Goal: Connect with others: Connect with others

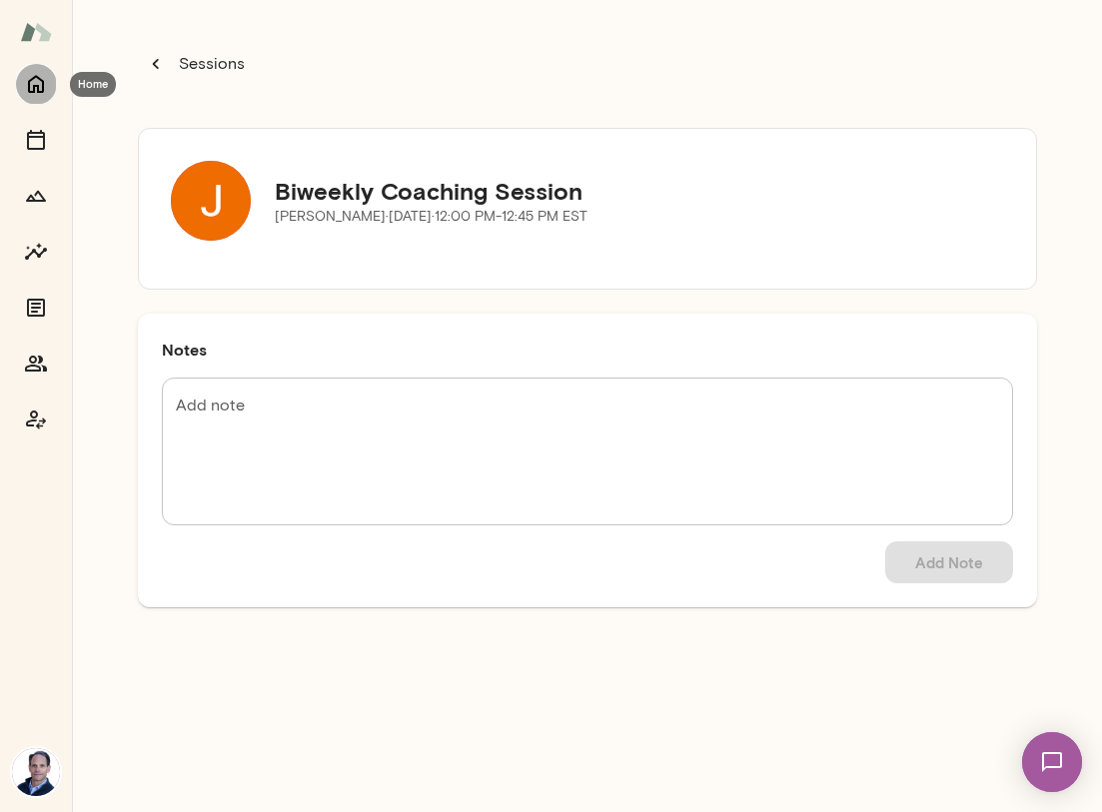
click at [44, 83] on icon "Home" at bounding box center [36, 84] width 24 height 24
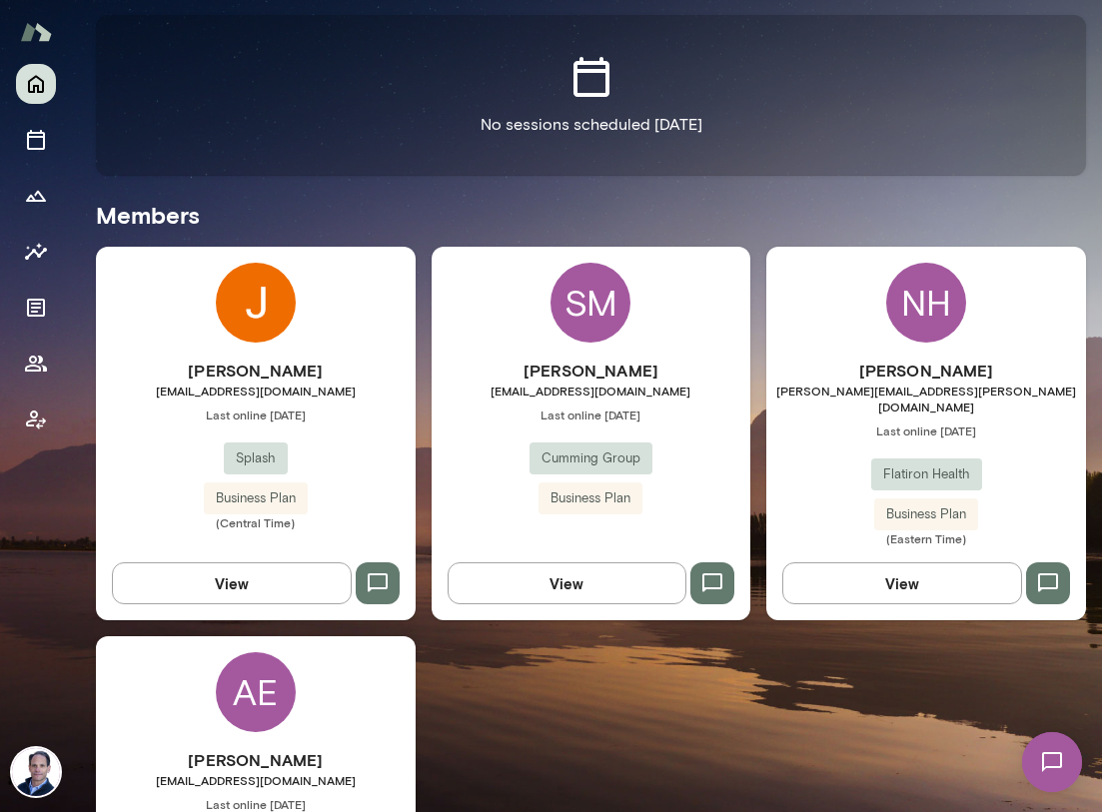
scroll to position [614, 0]
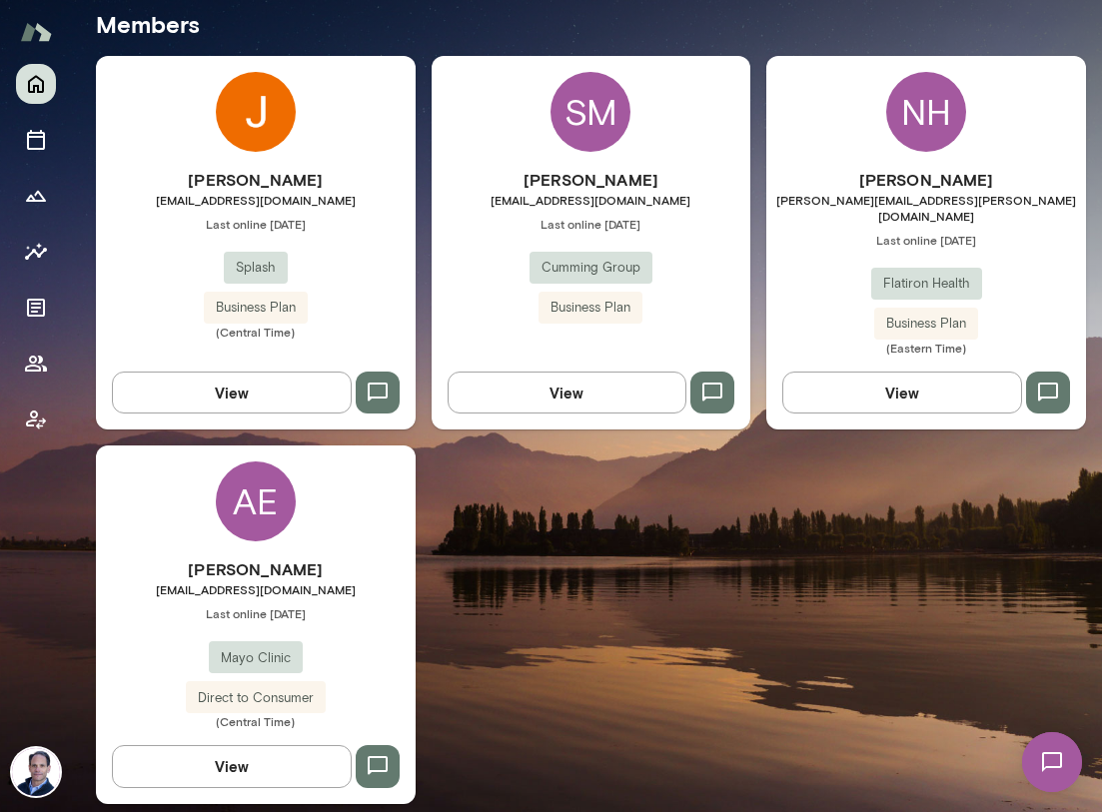
click at [611, 171] on h6 "[PERSON_NAME]" at bounding box center [592, 180] width 320 height 24
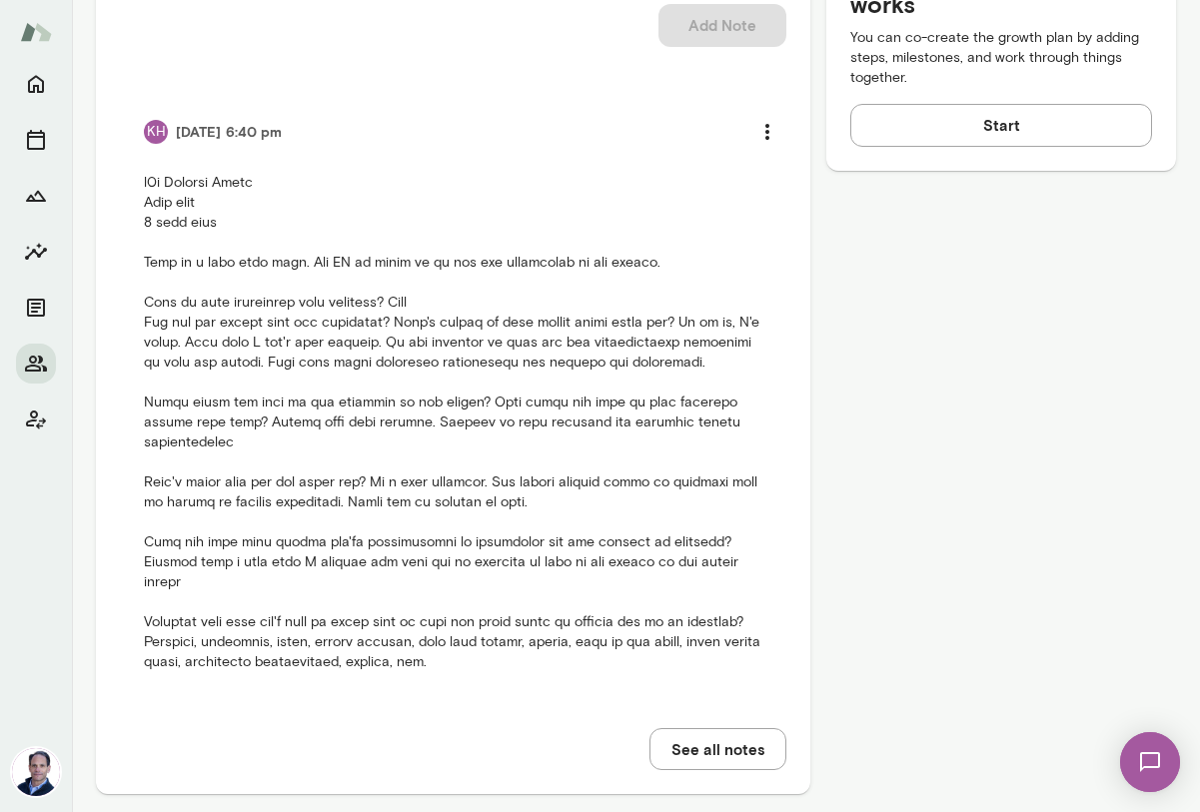
scroll to position [1052, 0]
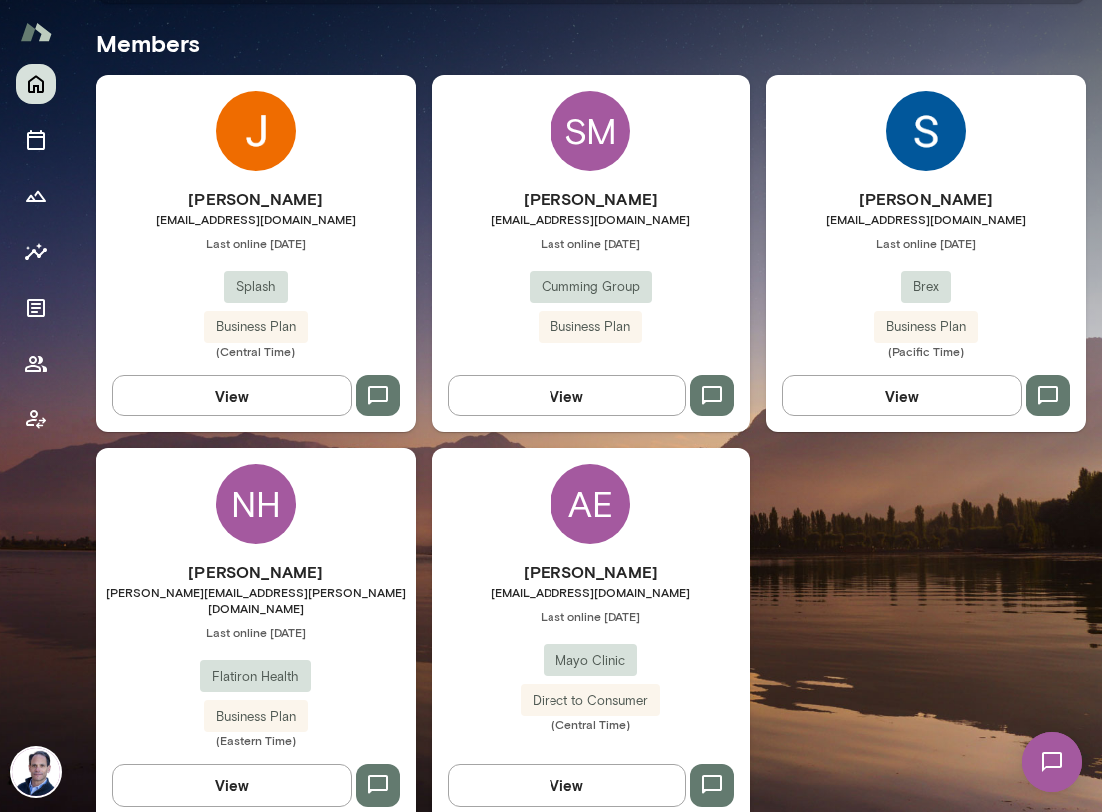
scroll to position [613, 0]
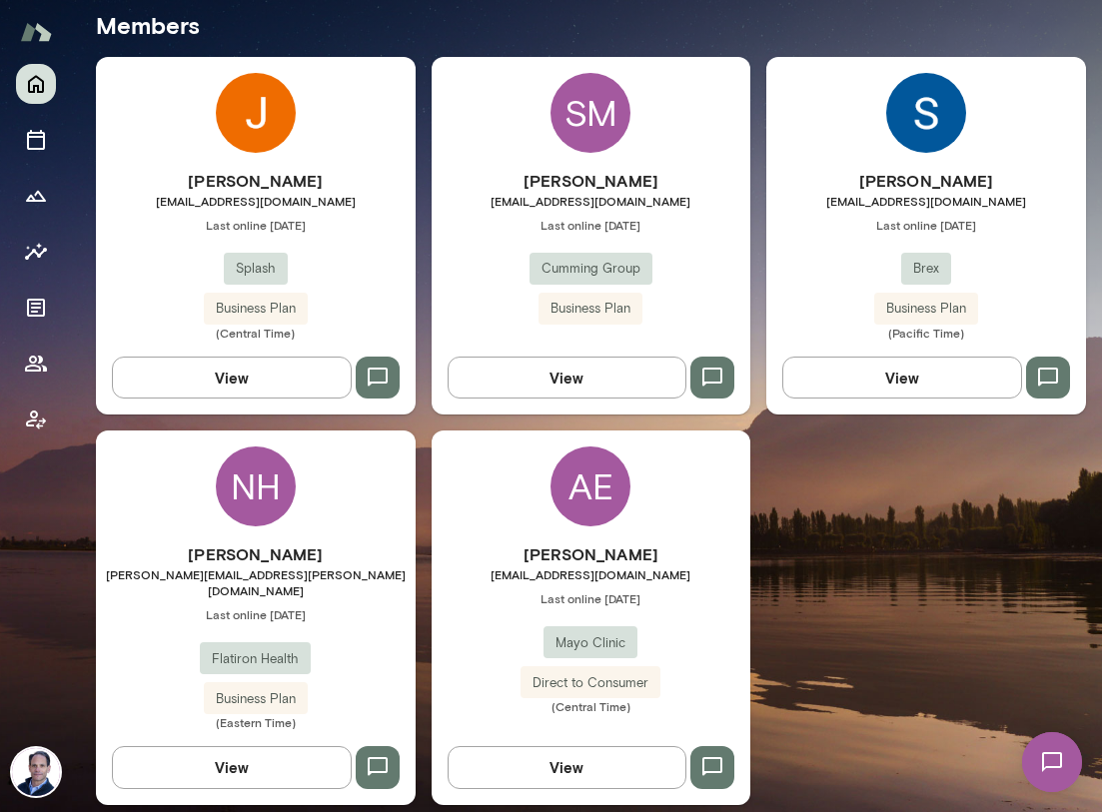
click at [995, 146] on div "Sumit Mallick smallick@brex.com Last online August 25 Brex Business Plan (Pacif…" at bounding box center [926, 236] width 320 height 358
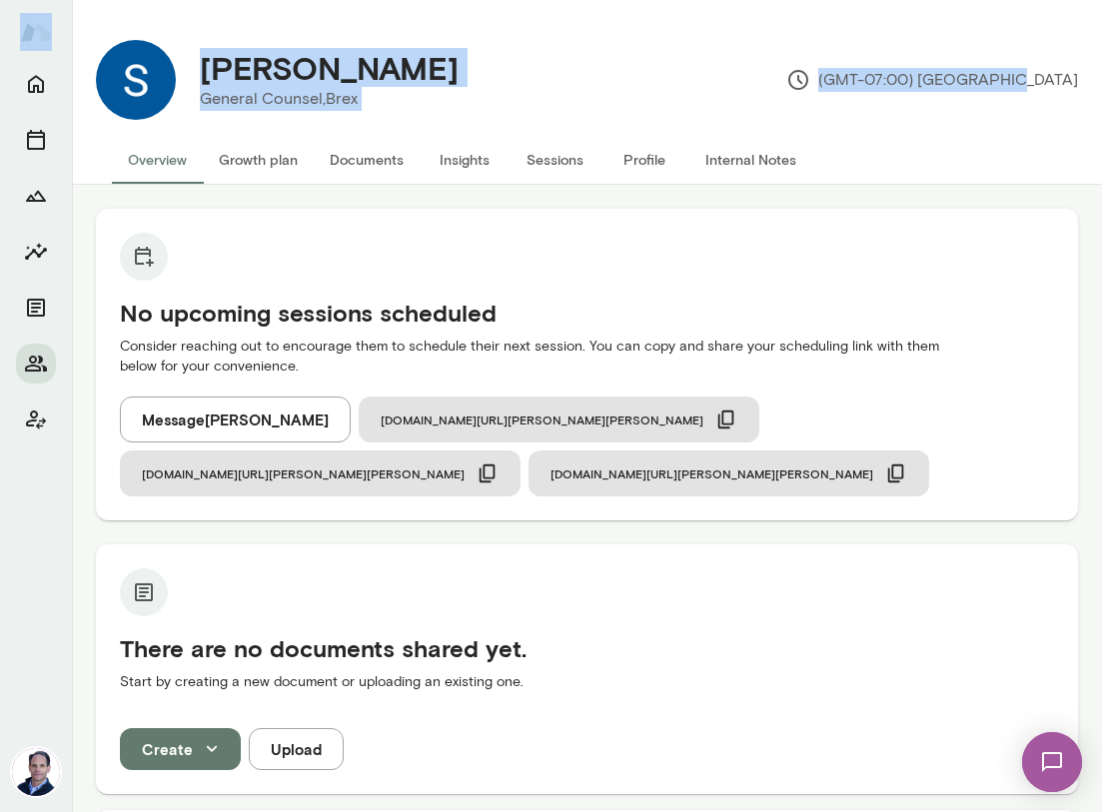
drag, startPoint x: 1097, startPoint y: 98, endPoint x: 1303, endPoint y: 79, distance: 206.6
click at [1101, 0] on html "Sumit Mallick General Counsel, Brex (GMT-07:00) Los Angeles Overview Growth pla…" at bounding box center [551, 0] width 1102 height 0
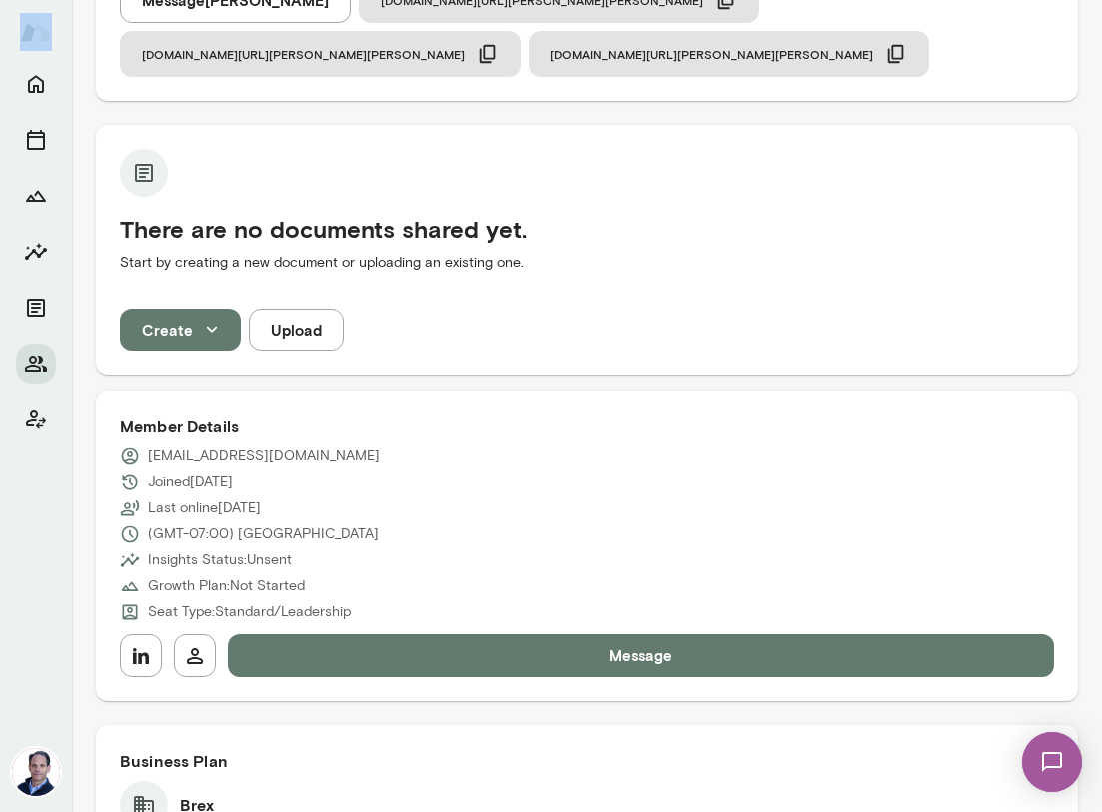
scroll to position [484, 0]
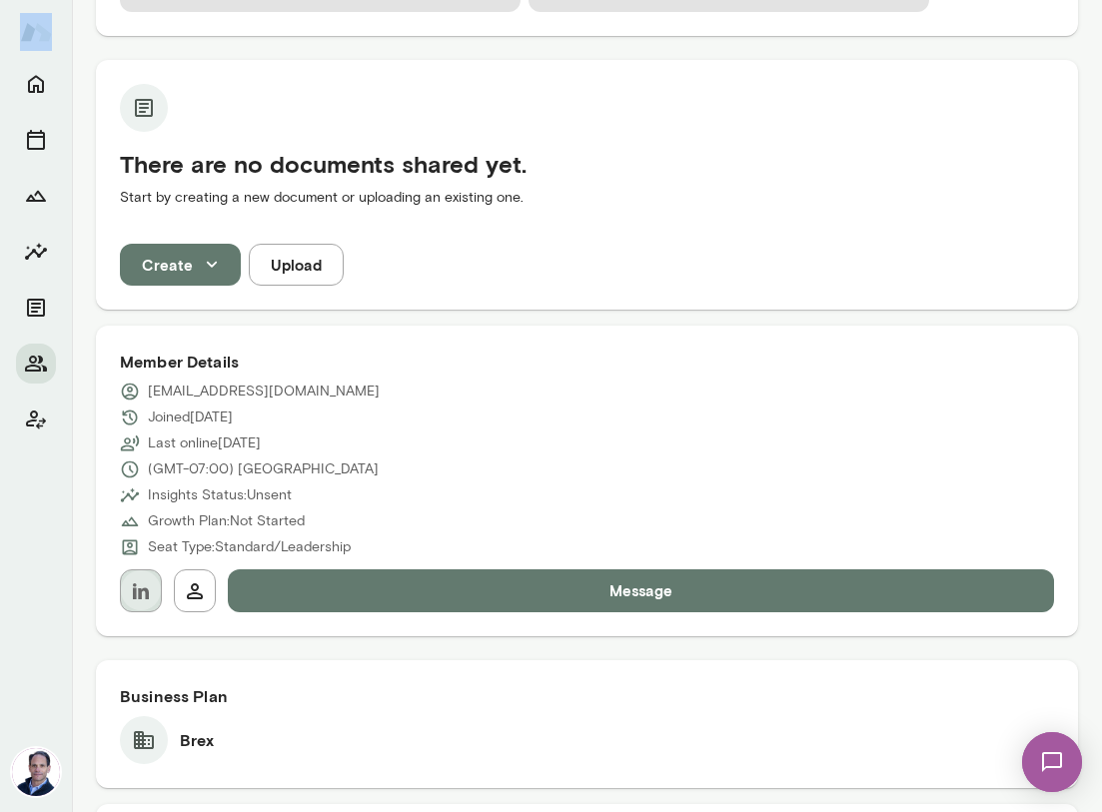
click at [143, 583] on icon "button" at bounding box center [141, 591] width 16 height 16
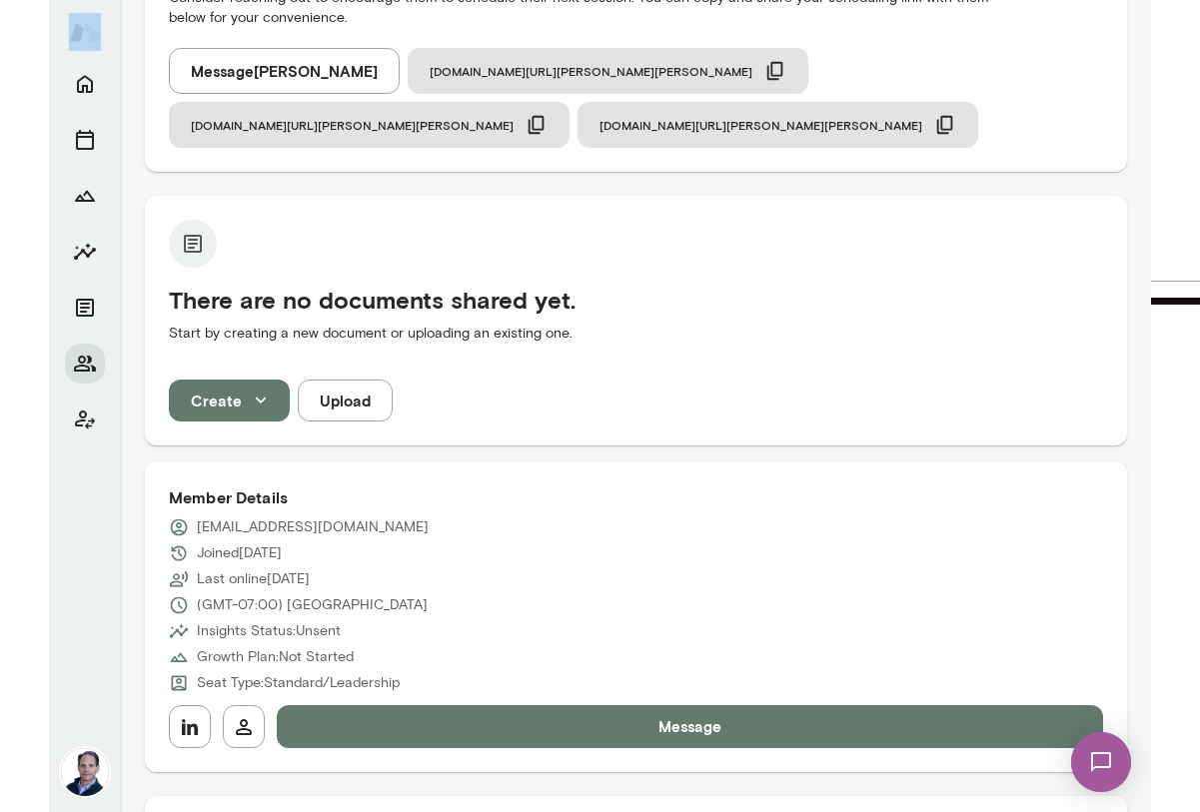
scroll to position [0, 0]
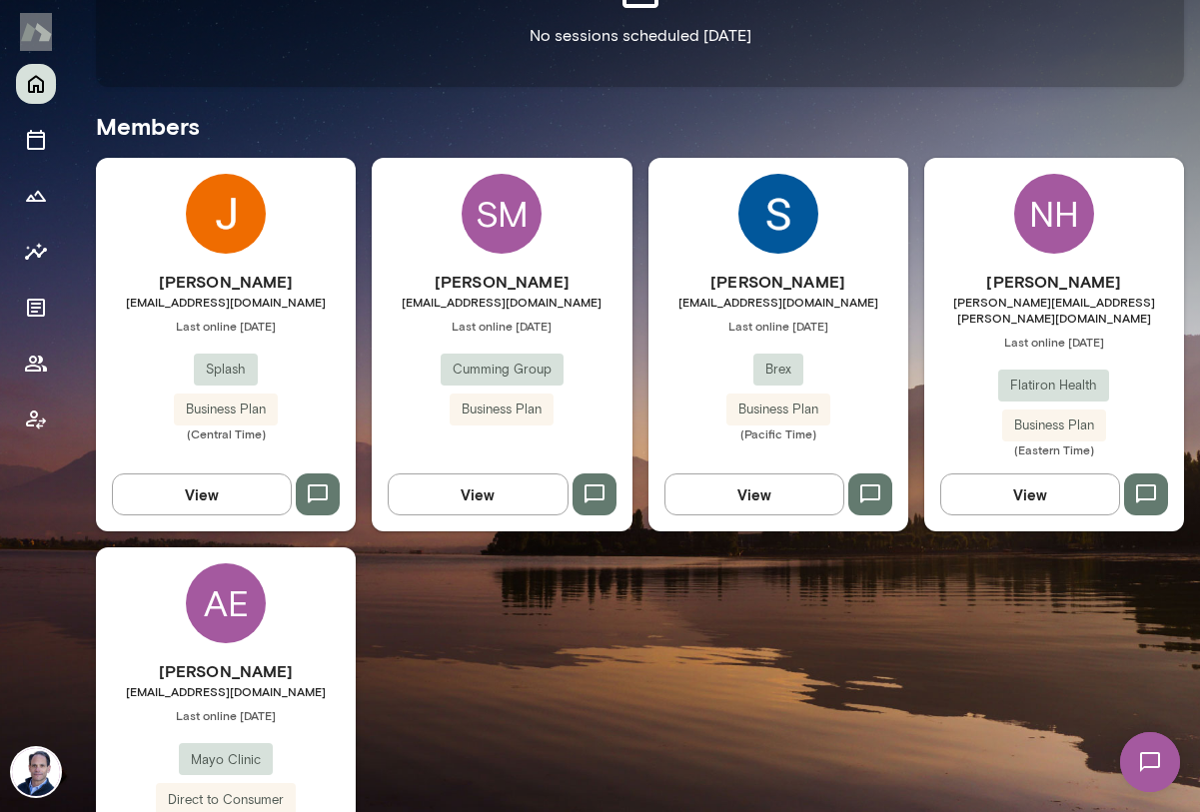
scroll to position [516, 0]
